Goal: Information Seeking & Learning: Learn about a topic

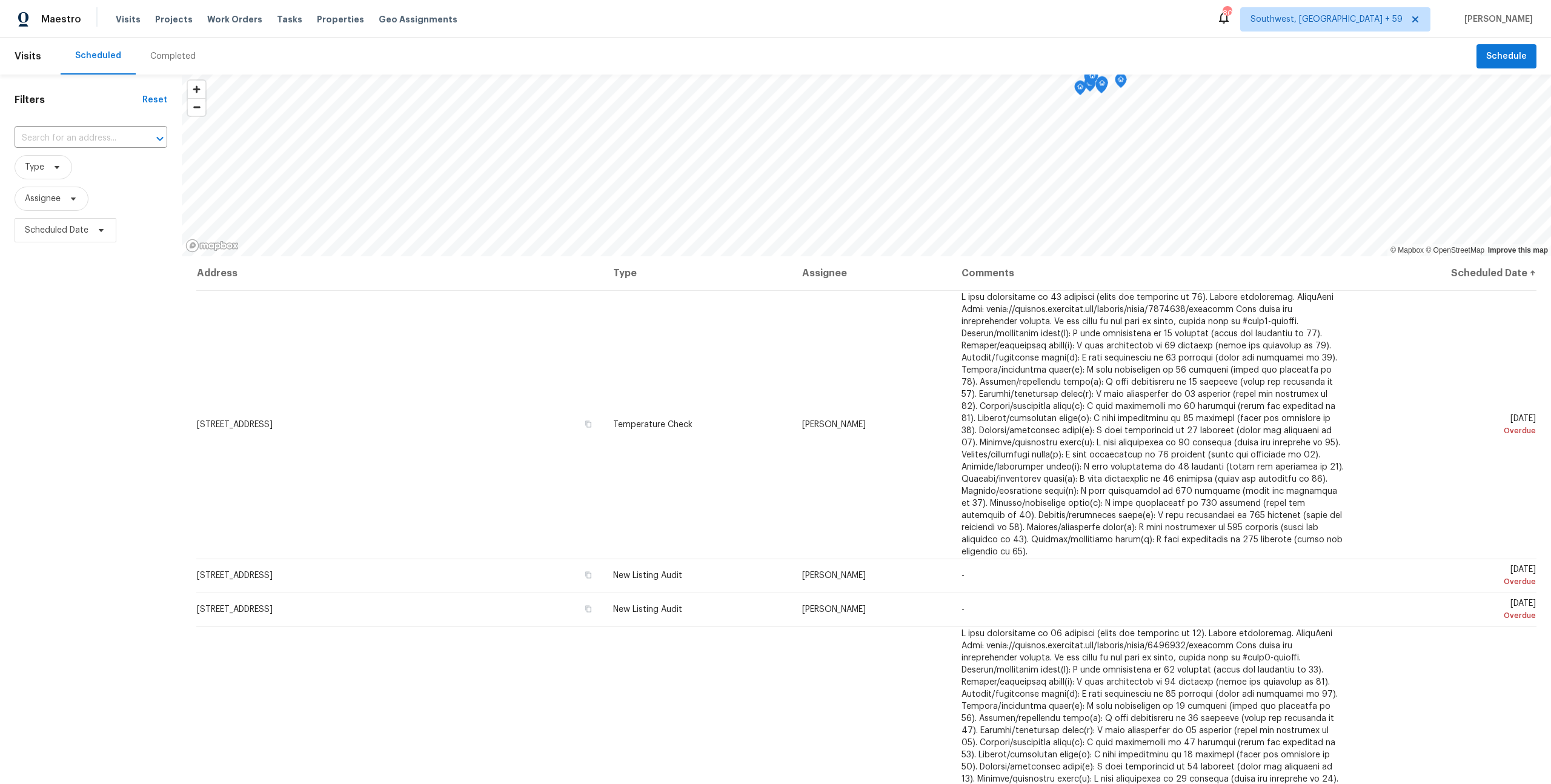
click at [163, 62] on div "Completed" at bounding box center [173, 56] width 46 height 12
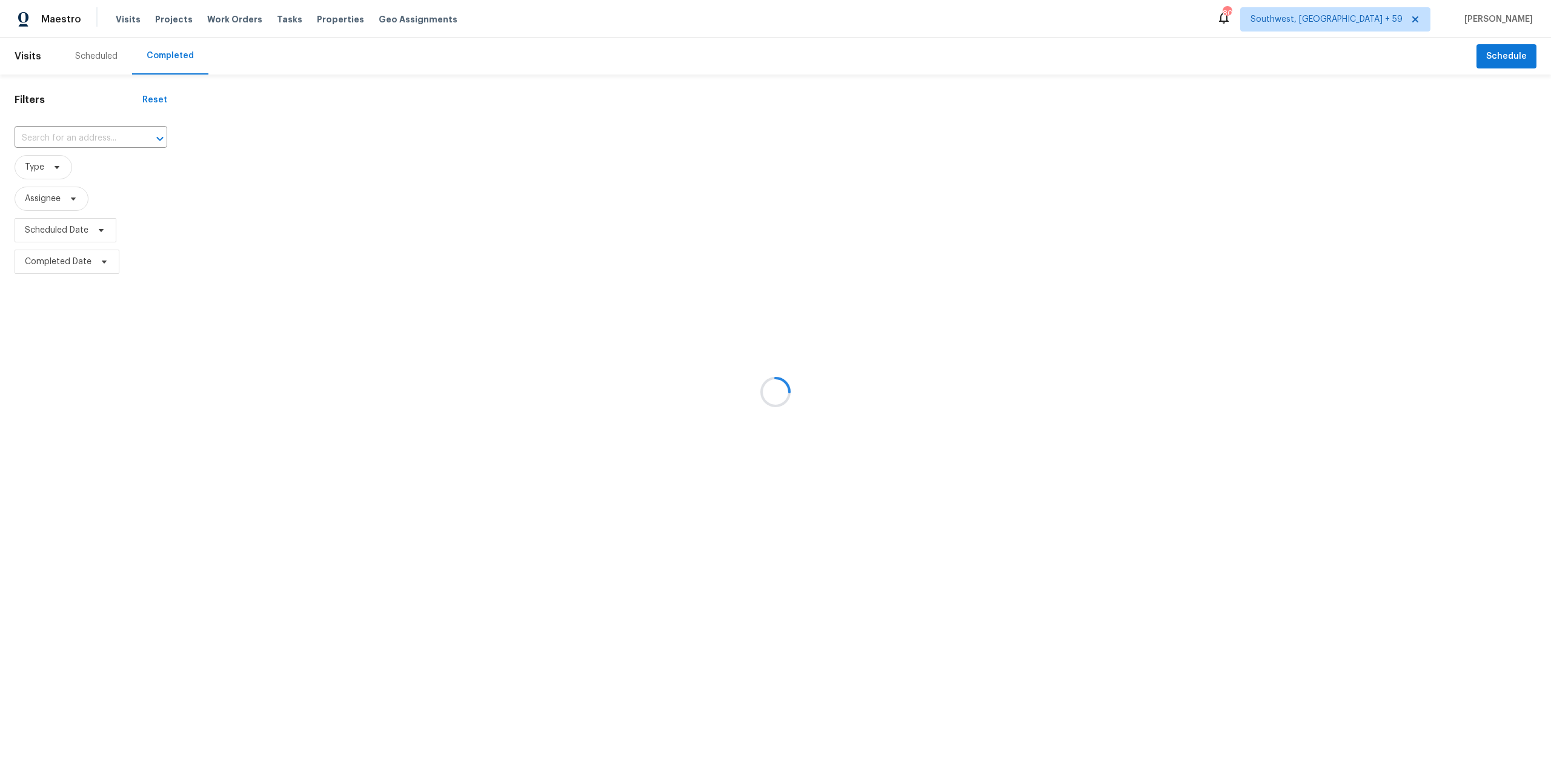
click at [68, 150] on div at bounding box center [775, 392] width 1551 height 784
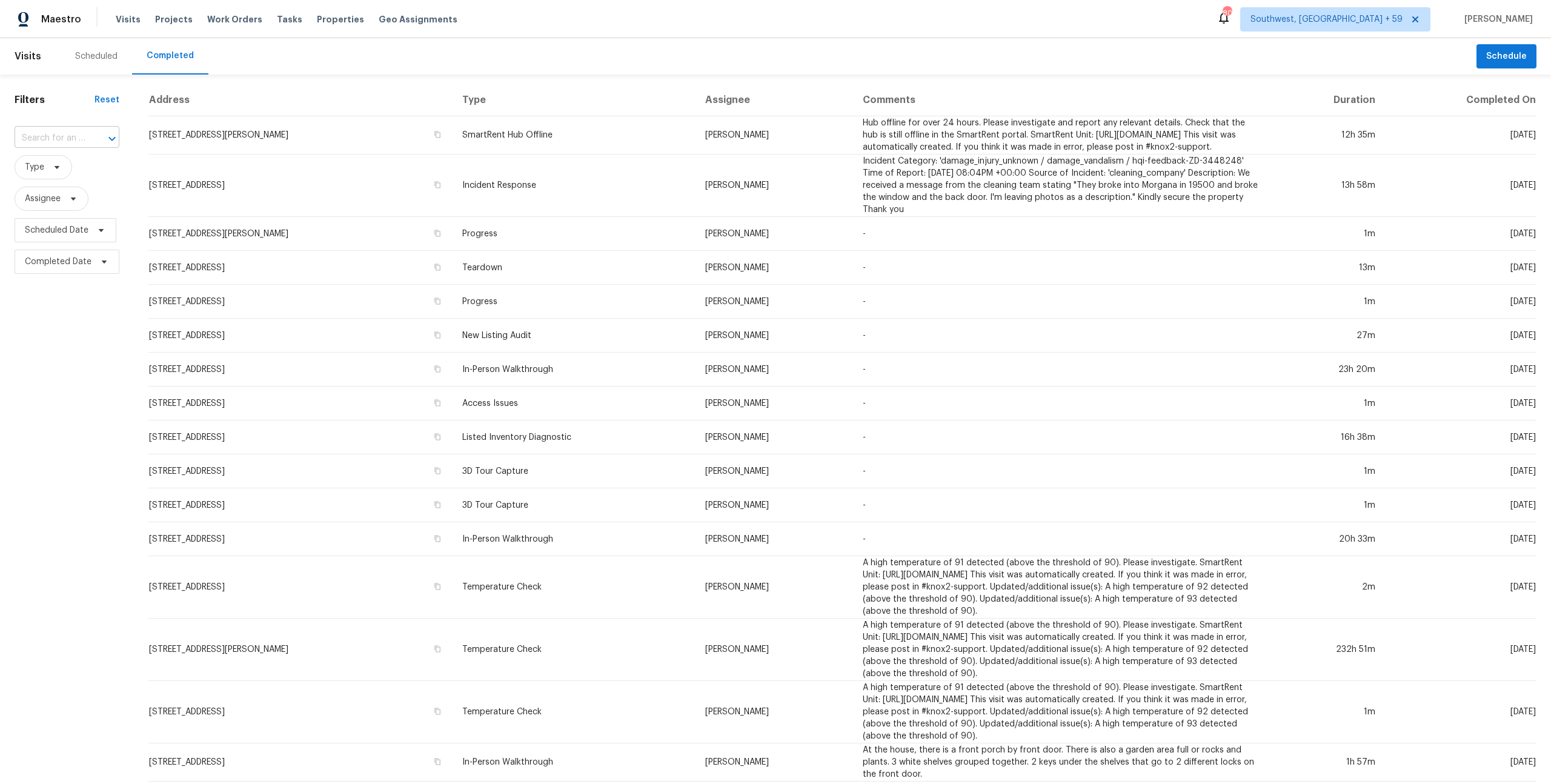
click at [60, 145] on input "text" at bounding box center [50, 138] width 71 height 19
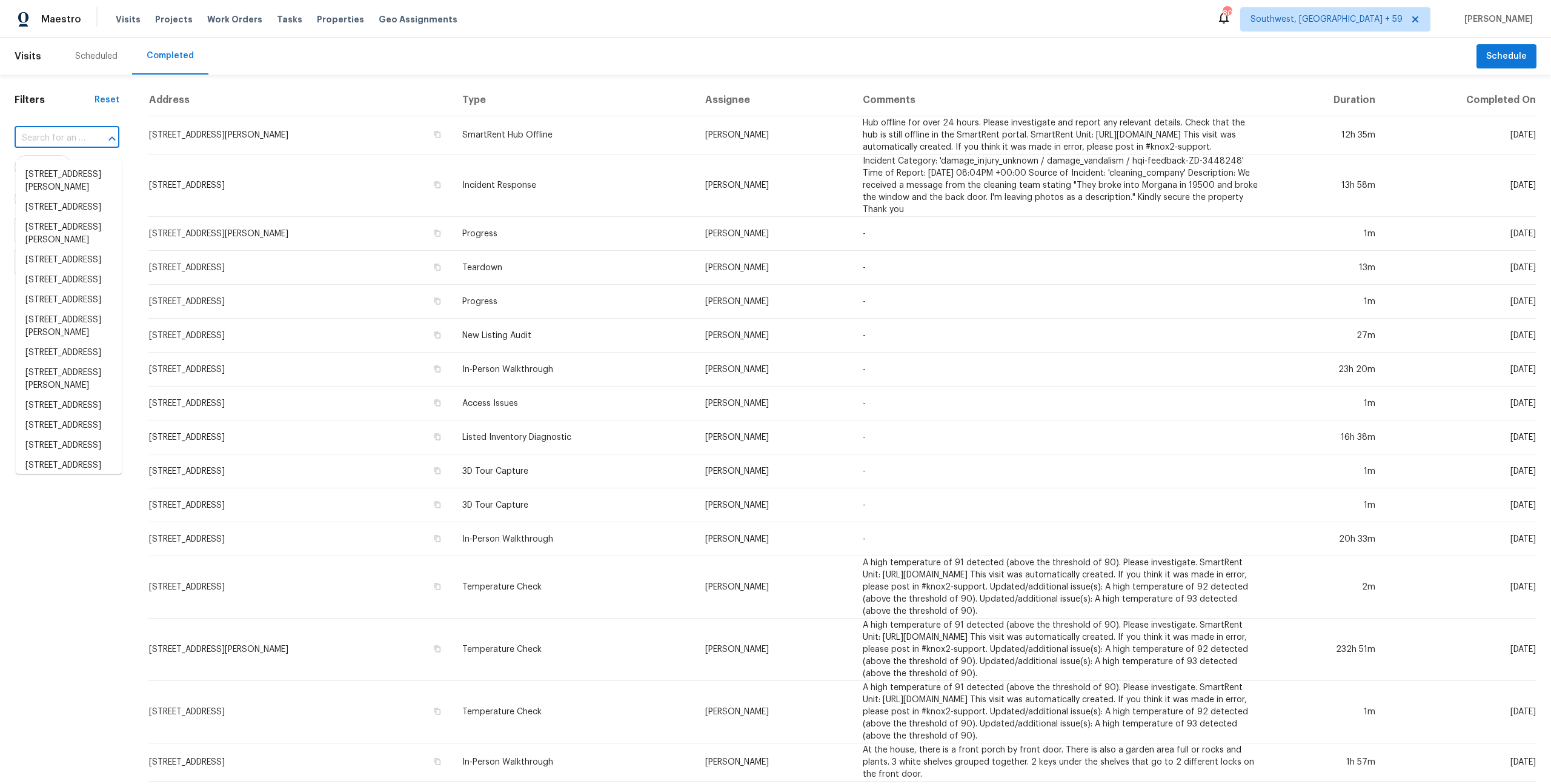
paste input "22162 Weeks Blvd"
type input "22162 Weeks Blvd"
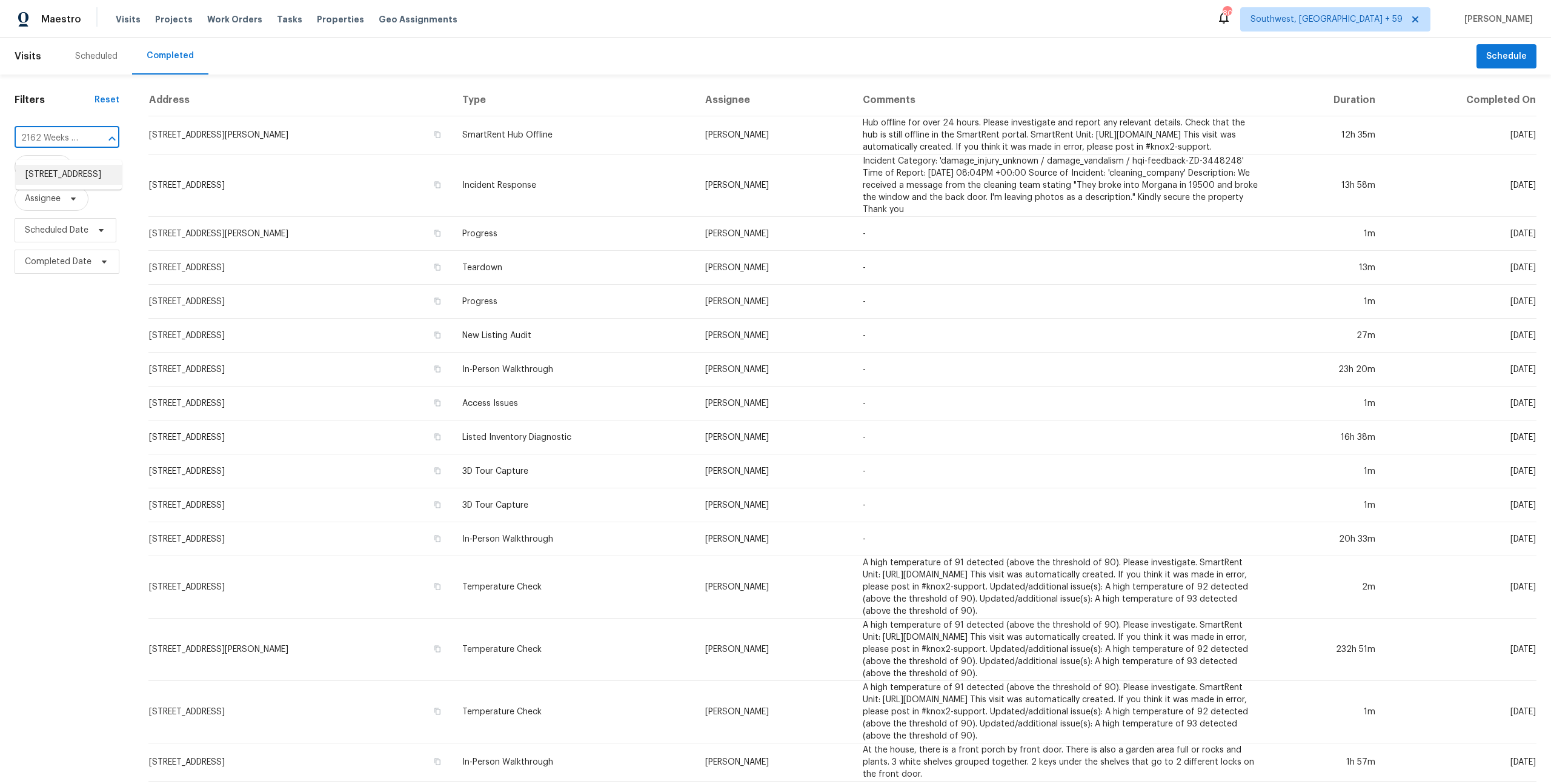
click at [53, 172] on li "[STREET_ADDRESS]" at bounding box center [68, 174] width 106 height 20
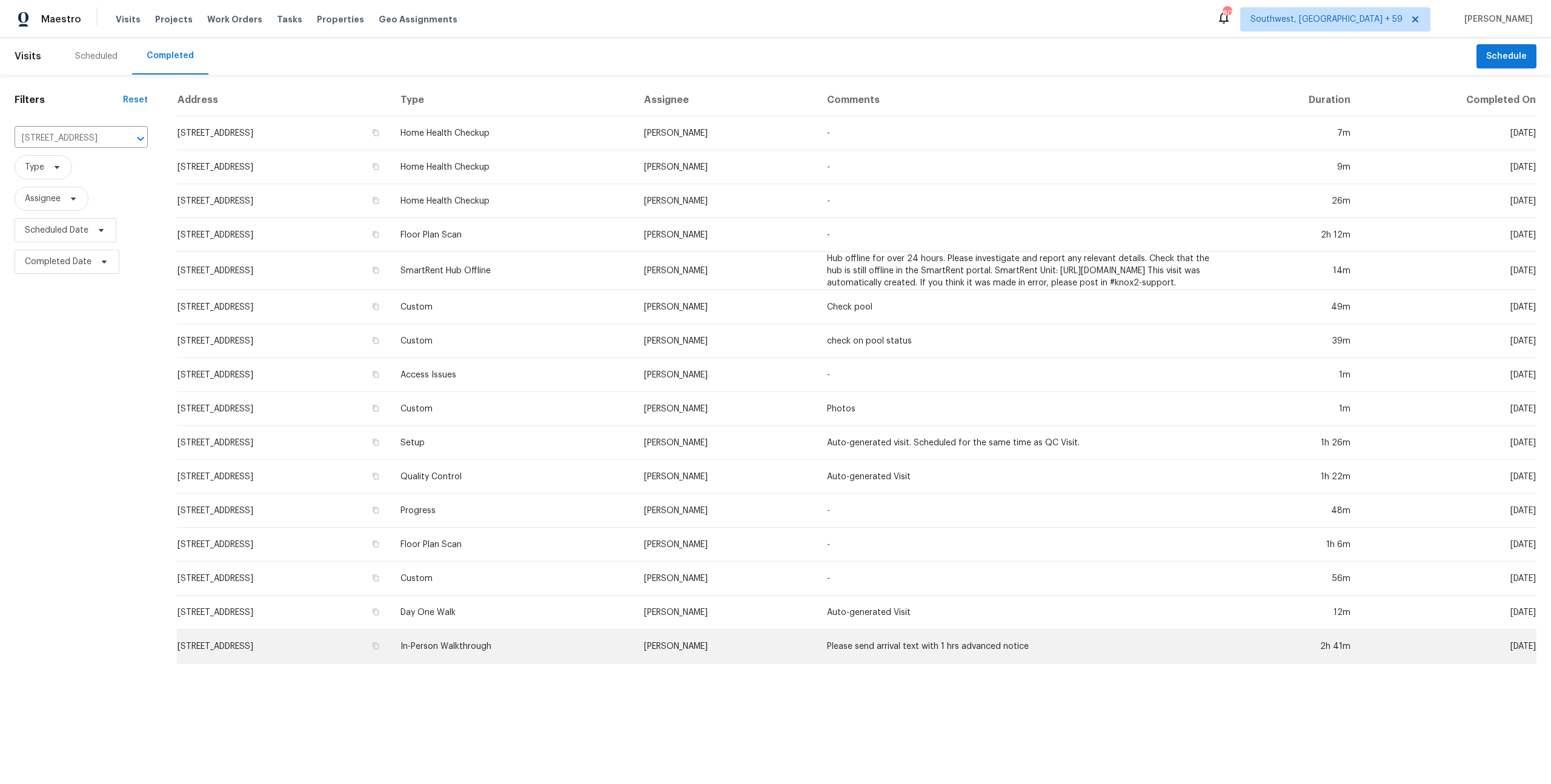
click at [310, 663] on td "[STREET_ADDRESS]" at bounding box center [284, 646] width 214 height 34
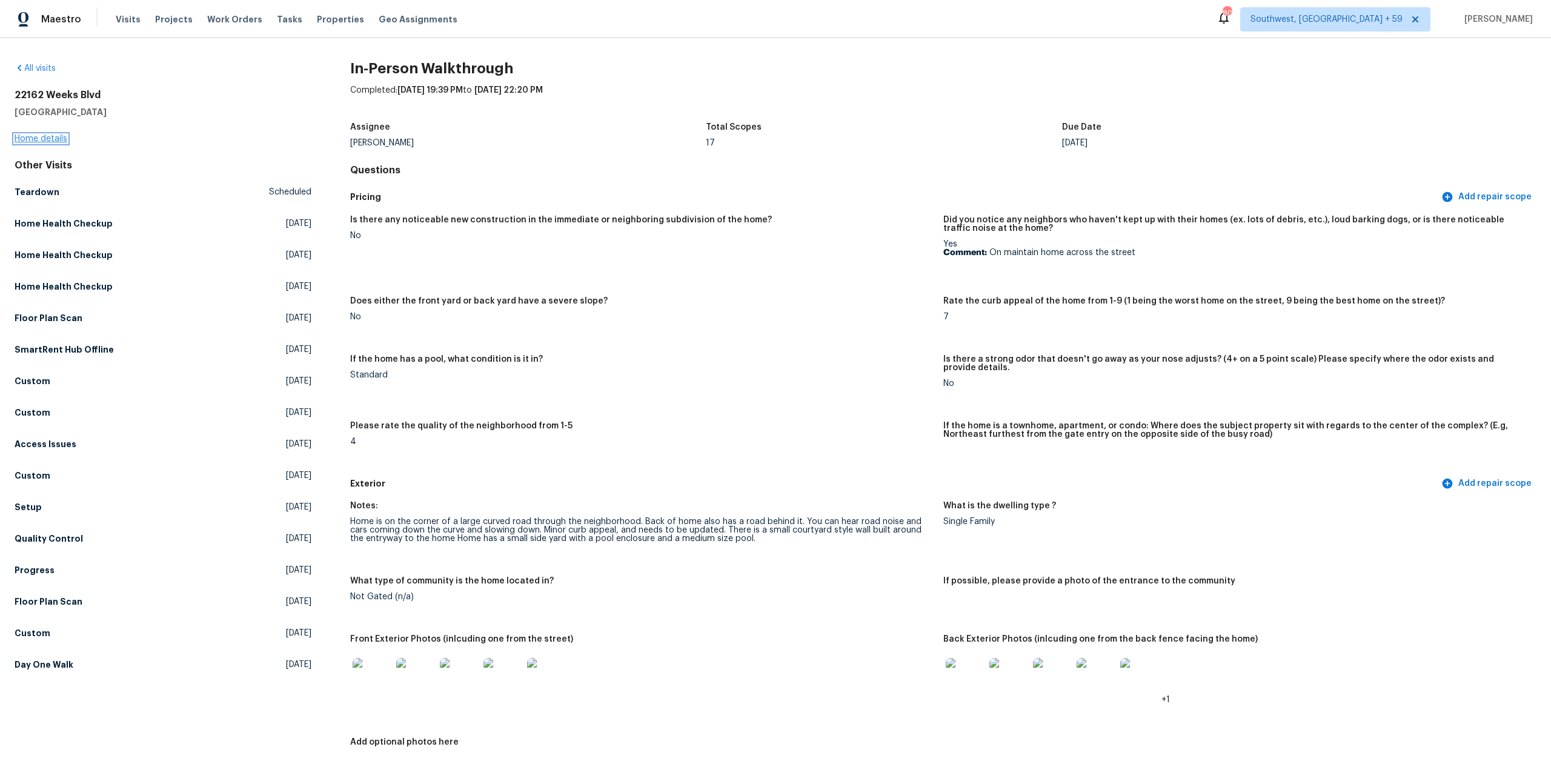
click at [35, 140] on link "Home details" at bounding box center [41, 138] width 53 height 8
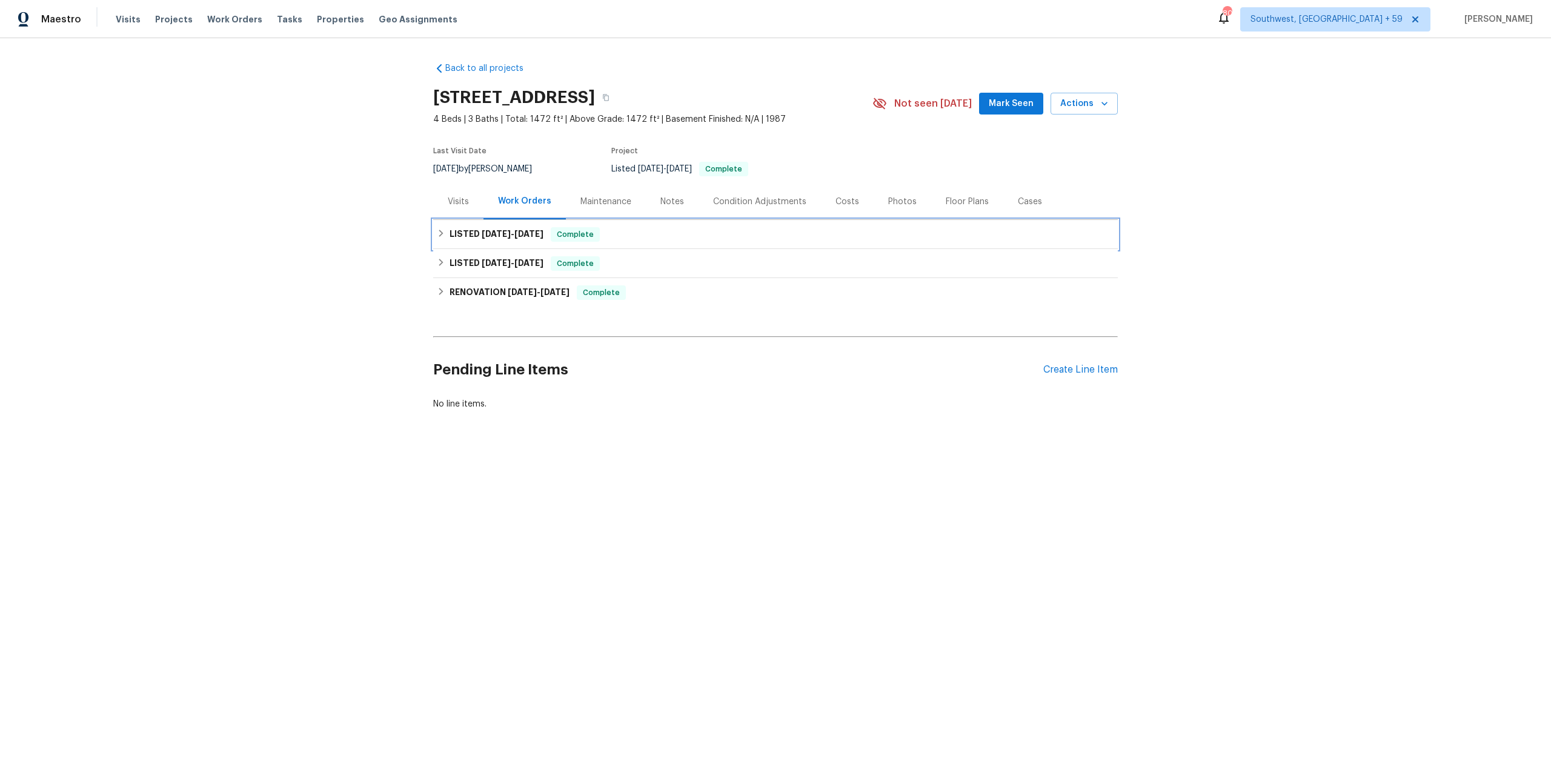
click at [498, 249] on div "LISTED [DATE] - [DATE] Complete" at bounding box center [775, 234] width 684 height 29
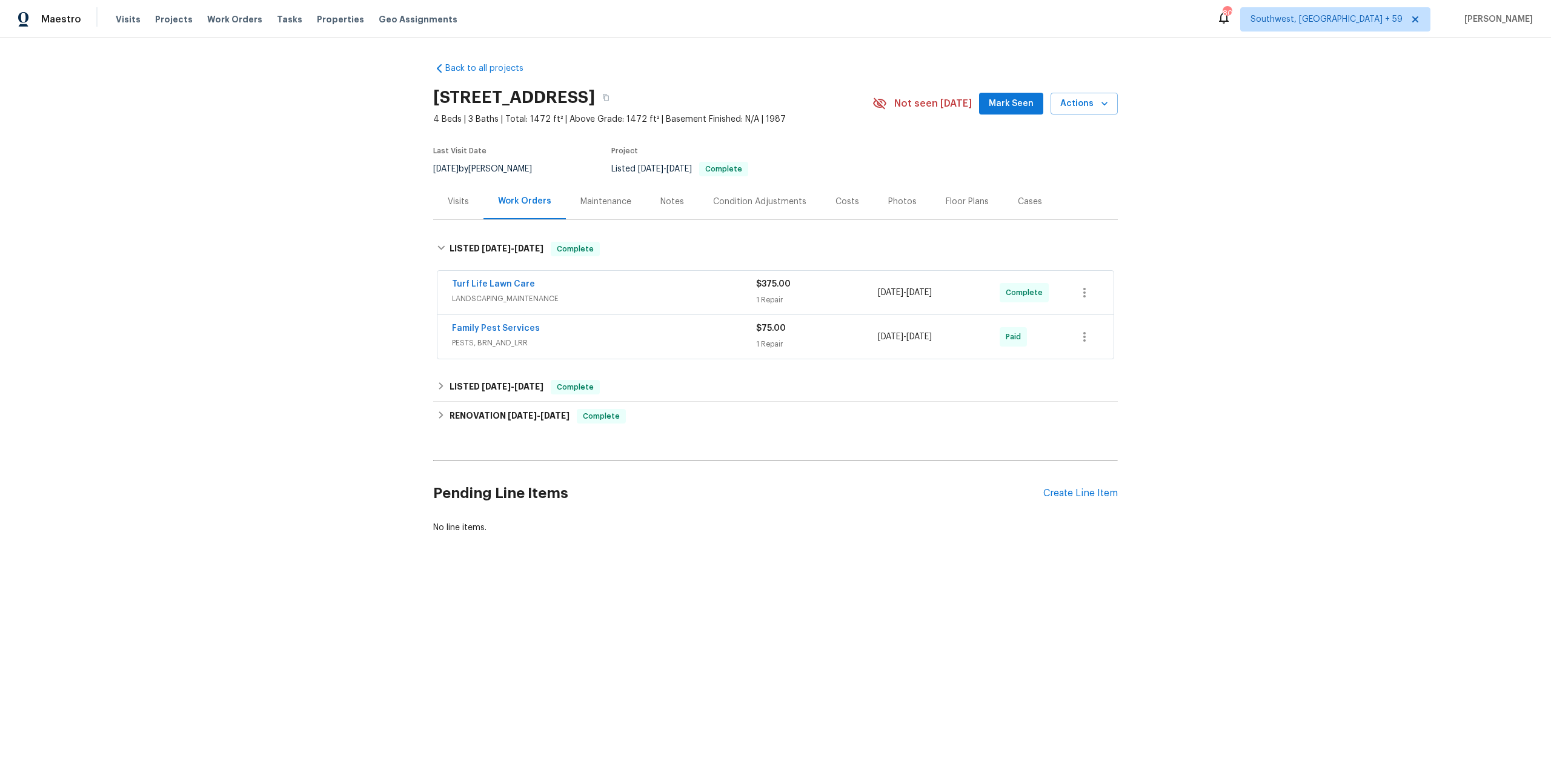
click at [537, 358] on div "Family Pest Services PESTS, BRN_AND_LRR $75.00 1 Repair [DATE] - [DATE] Paid" at bounding box center [775, 337] width 676 height 44
click at [547, 349] on span "PESTS, BRN_AND_LRR" at bounding box center [603, 343] width 304 height 12
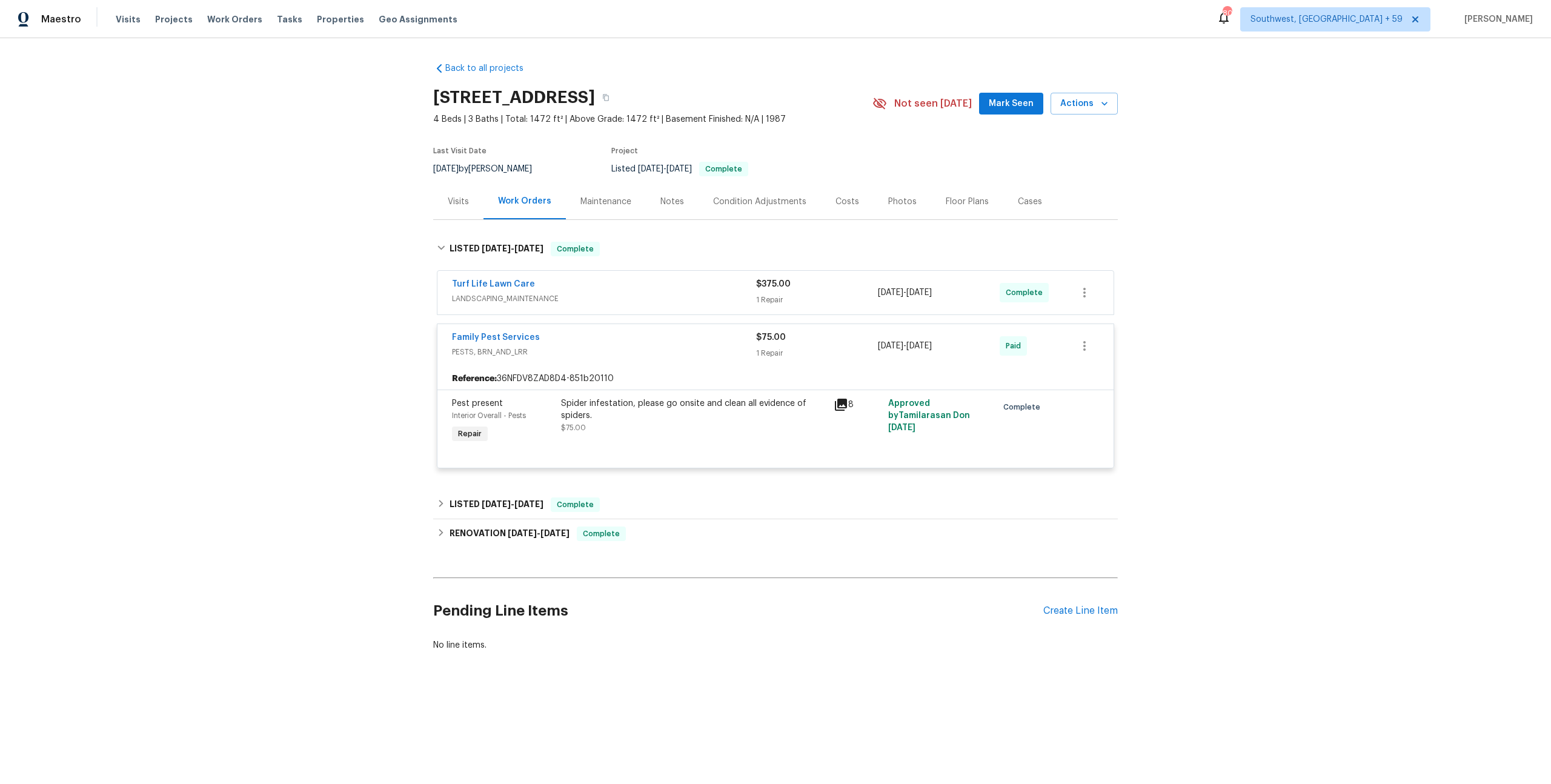
click at [573, 305] on span "LANDSCAPING_MAINTENANCE" at bounding box center [603, 298] width 304 height 12
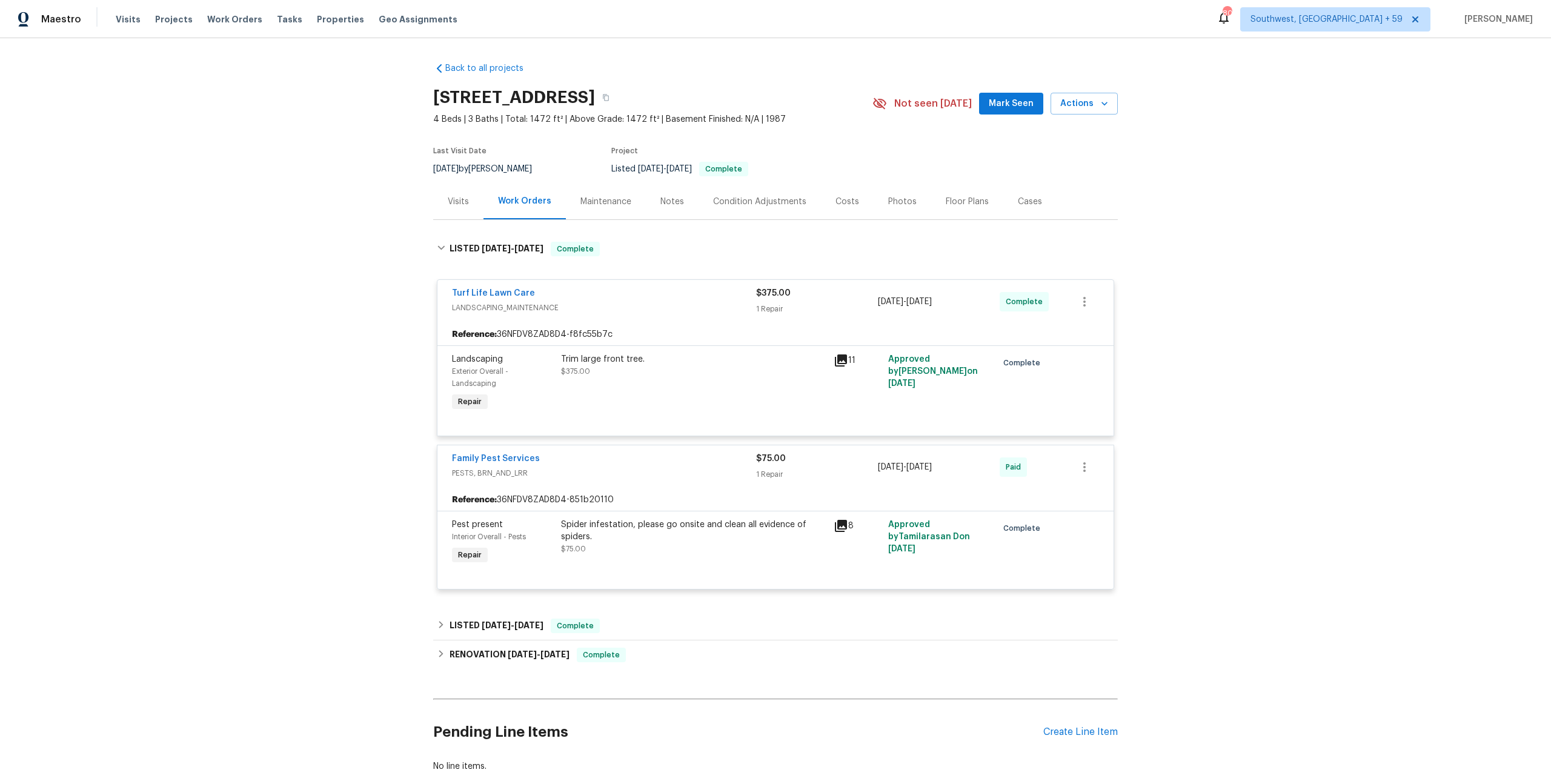
click at [848, 368] on icon at bounding box center [841, 360] width 15 height 15
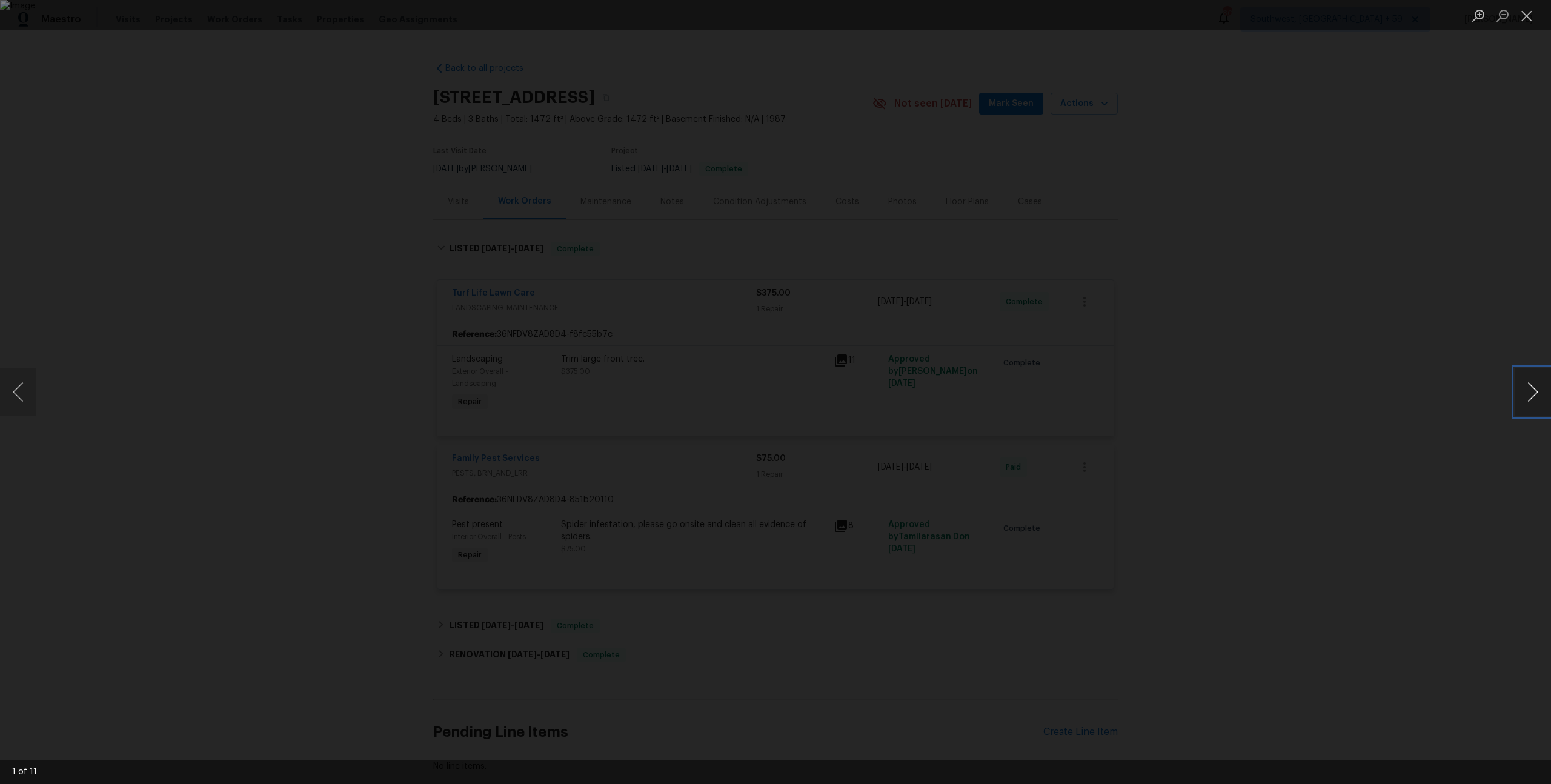
click at [1543, 392] on button "Next image" at bounding box center [1532, 392] width 37 height 48
click at [1519, 19] on button "Close lightbox" at bounding box center [1527, 15] width 24 height 21
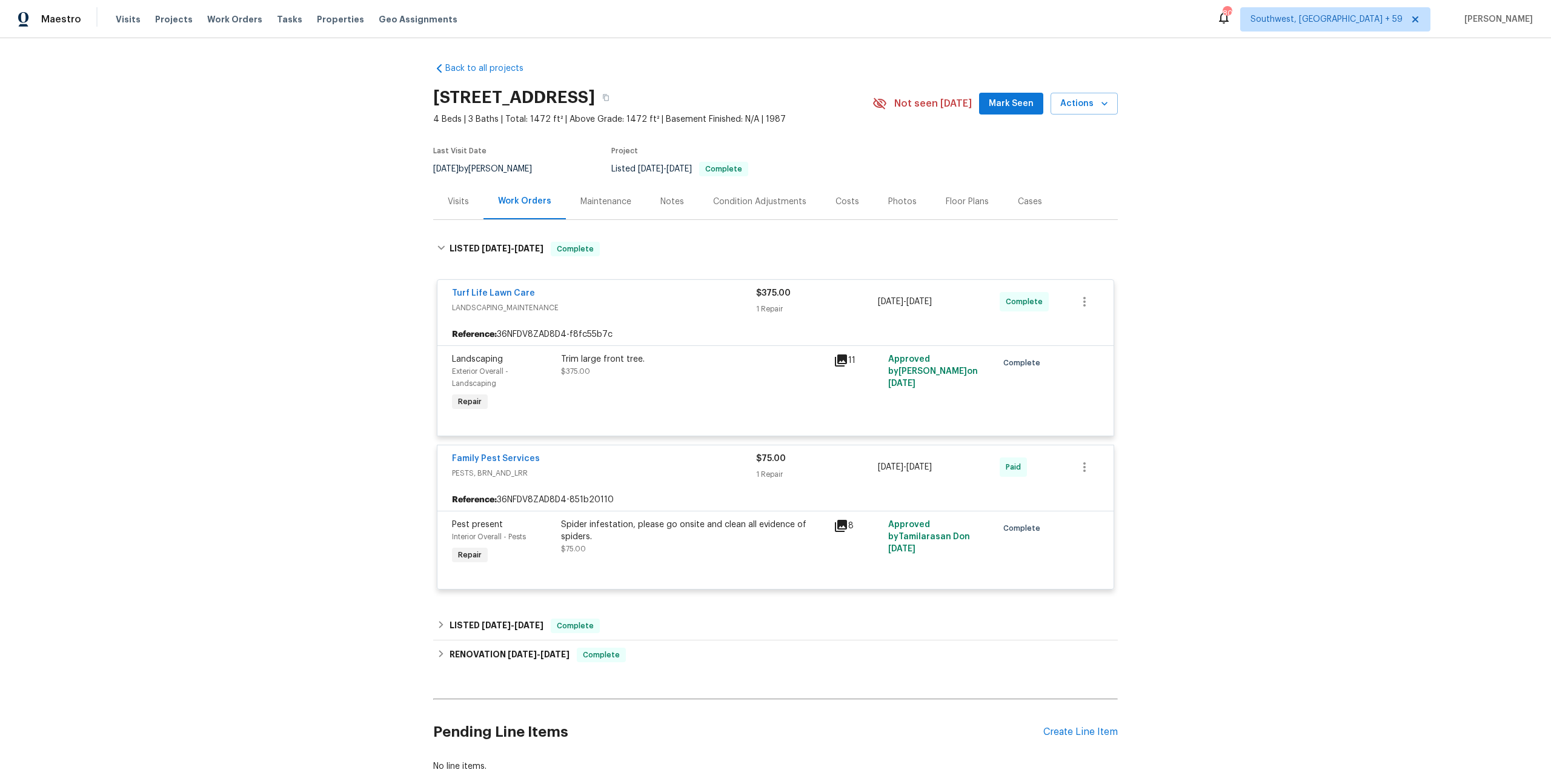
click at [632, 219] on div "Maintenance" at bounding box center [606, 201] width 80 height 36
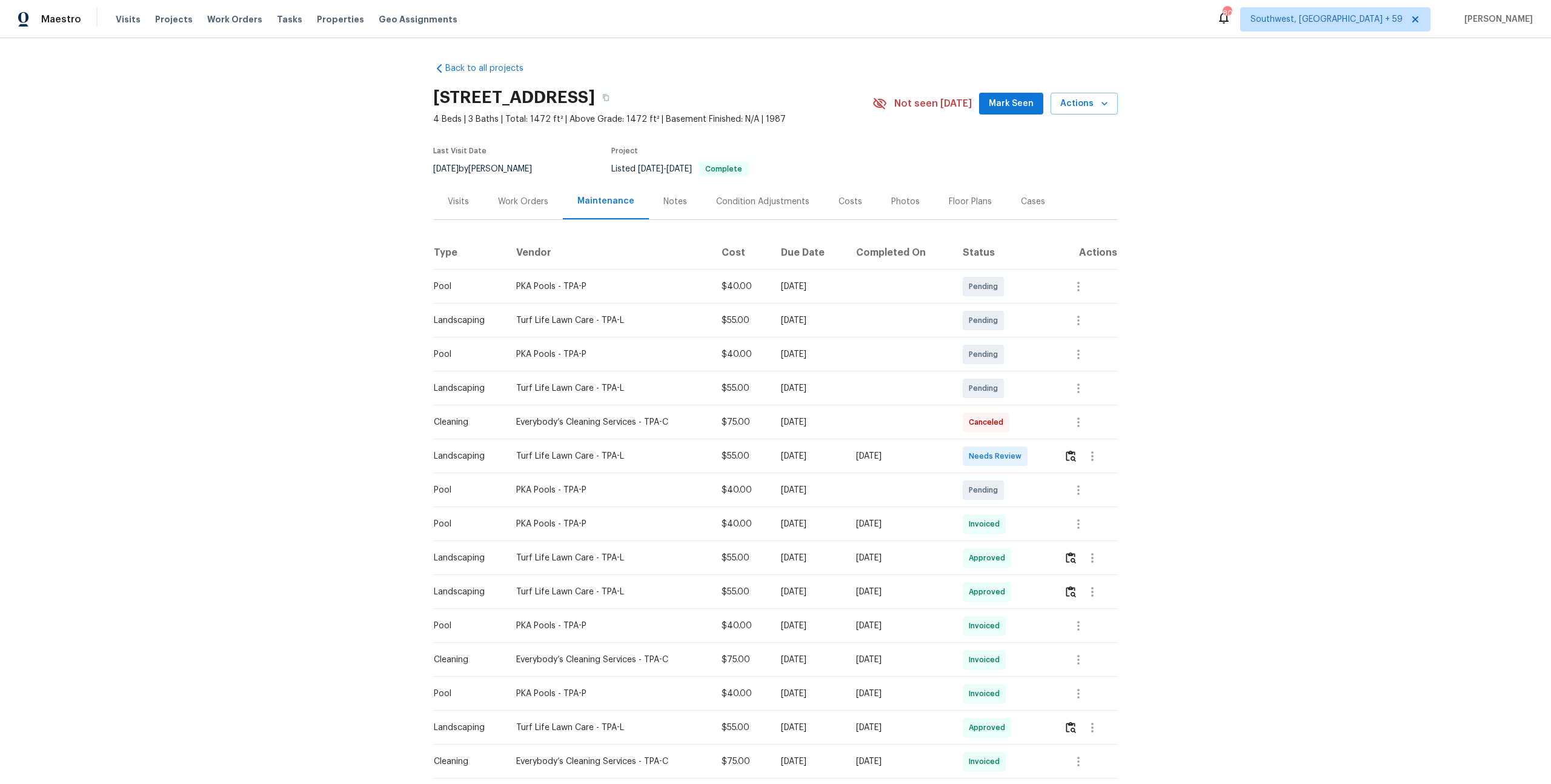
click at [909, 208] on div "Photos" at bounding box center [905, 201] width 28 height 12
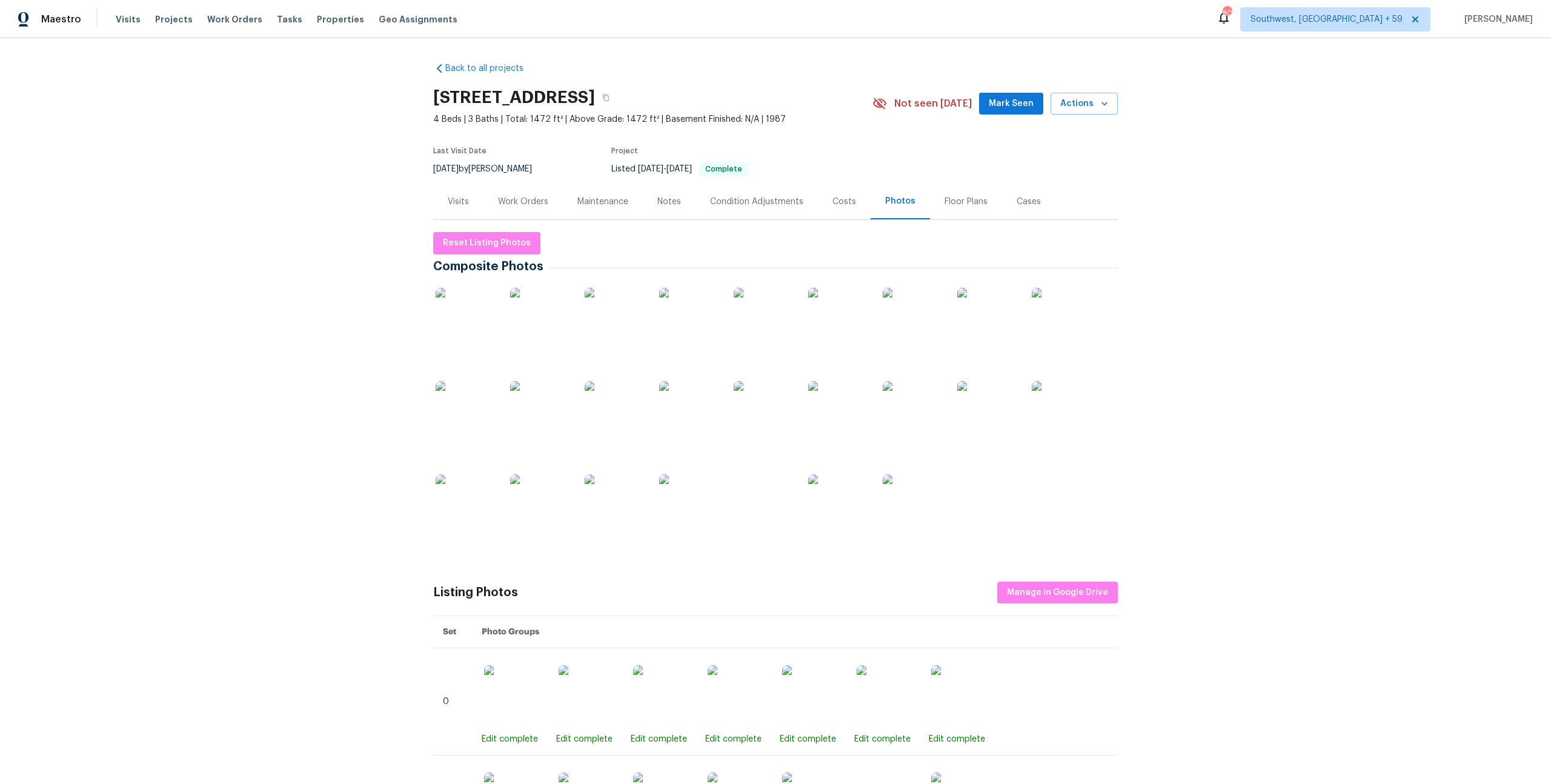
click at [733, 208] on div "Condition Adjustments" at bounding box center [757, 201] width 93 height 12
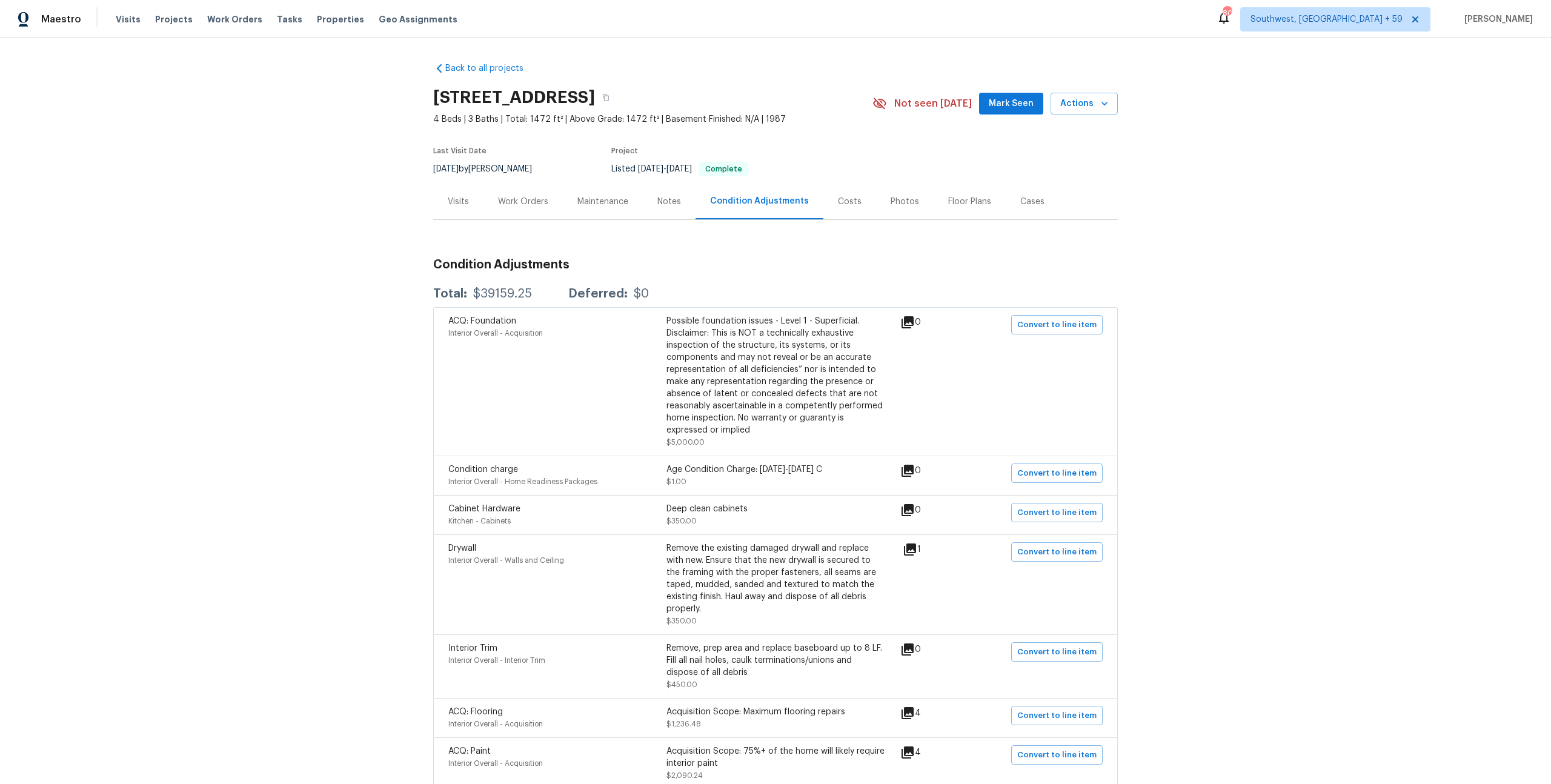
click at [861, 208] on div "Costs" at bounding box center [849, 201] width 24 height 12
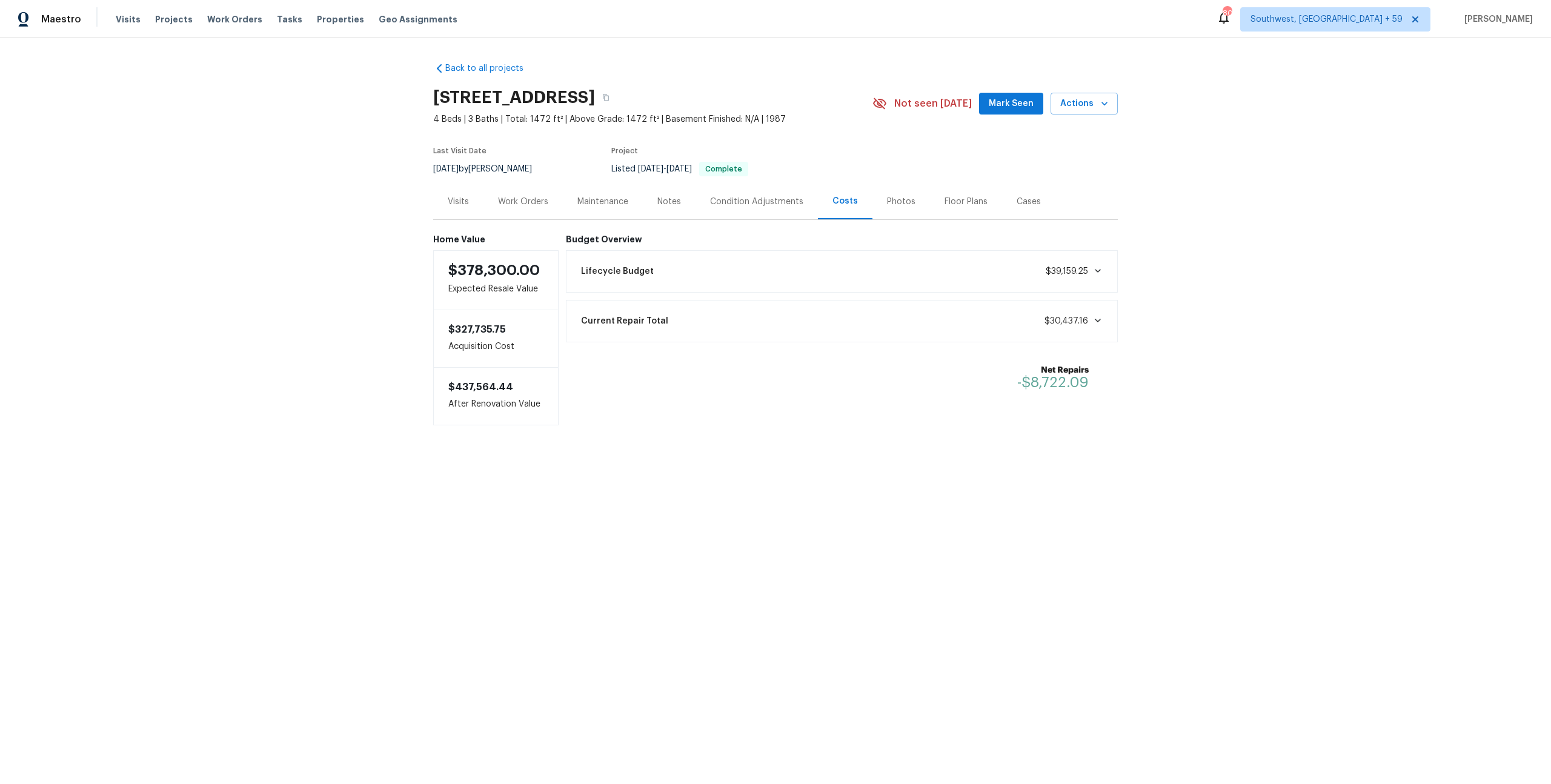
click at [695, 213] on div "Notes" at bounding box center [669, 201] width 53 height 36
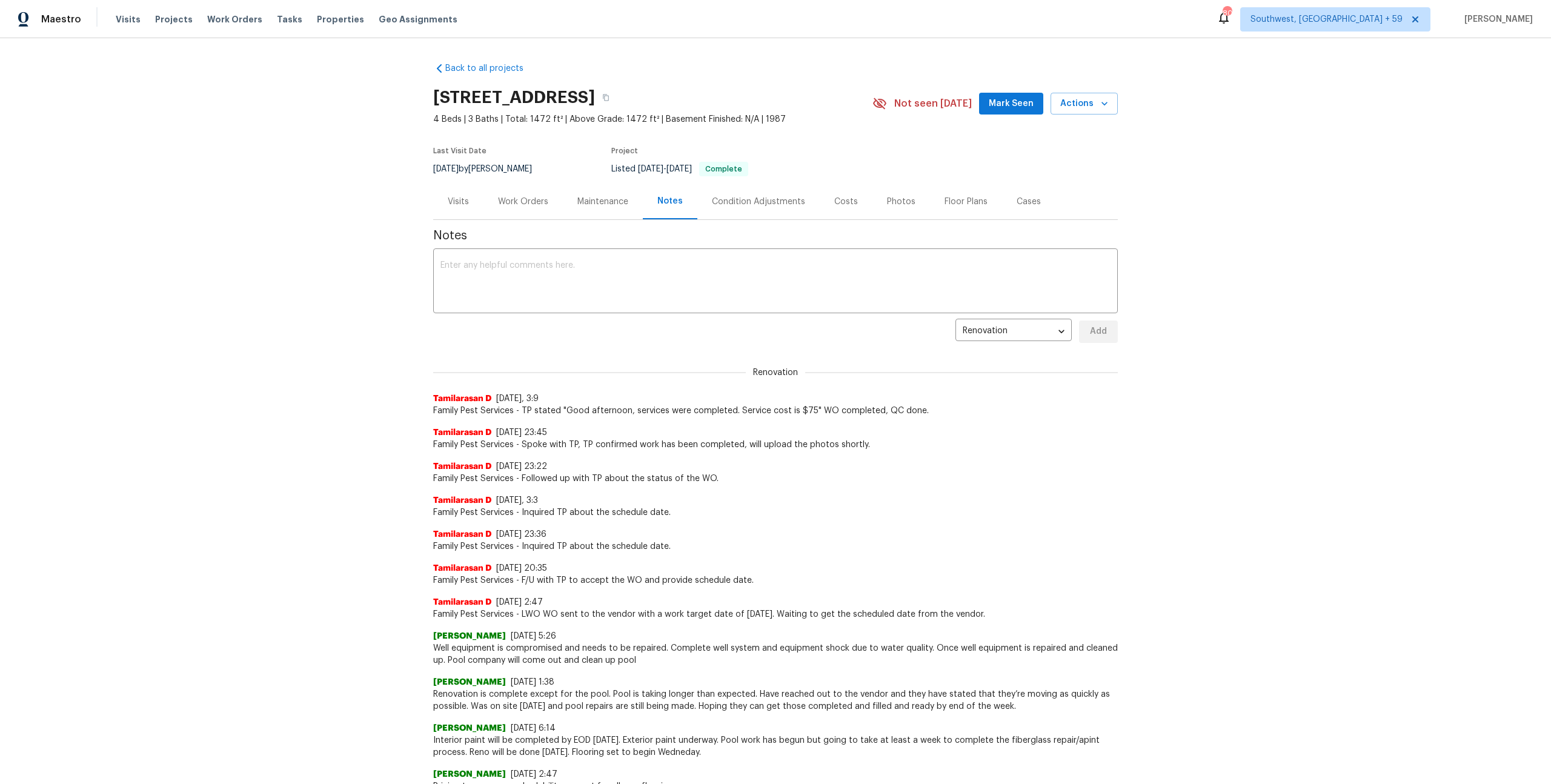
click at [483, 213] on div "Visits" at bounding box center [458, 201] width 50 height 36
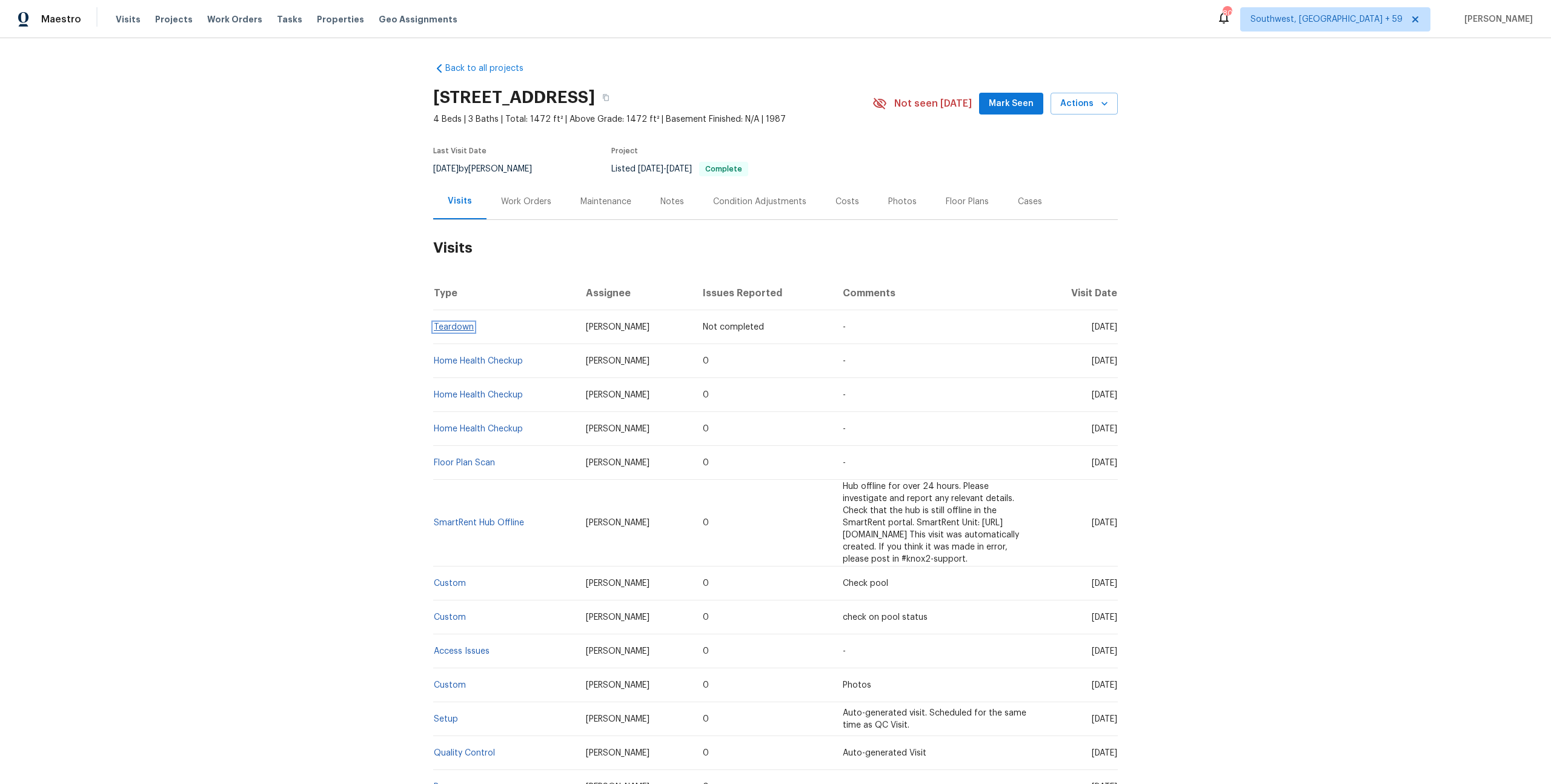
click at [457, 331] on link "Teardown" at bounding box center [454, 327] width 40 height 8
